Goal: Check status: Check status

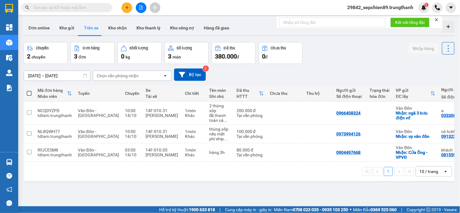
click at [55, 75] on input "[DATE] – [DATE]" at bounding box center [57, 76] width 66 height 10
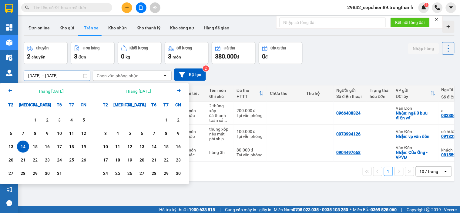
click at [22, 148] on div "14" at bounding box center [23, 146] width 8 height 7
type input "[DATE] – [DATE]"
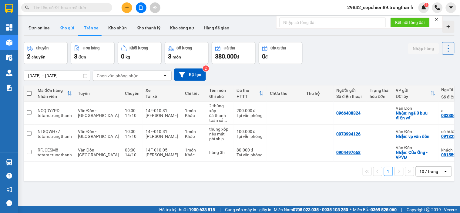
click at [65, 27] on button "Kho gửi" at bounding box center [67, 28] width 25 height 15
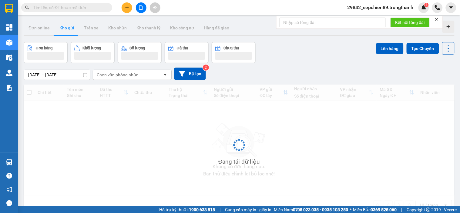
click at [47, 75] on input "[DATE] – [DATE]" at bounding box center [57, 75] width 66 height 10
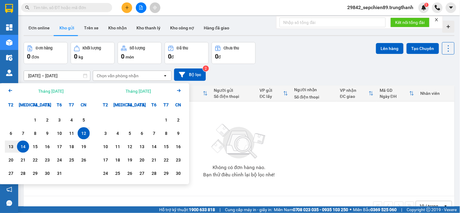
click at [25, 150] on div "14" at bounding box center [23, 146] width 8 height 7
click at [25, 149] on div "14" at bounding box center [23, 146] width 8 height 7
type input "[DATE] – [DATE]"
